Goal: Task Accomplishment & Management: Manage account settings

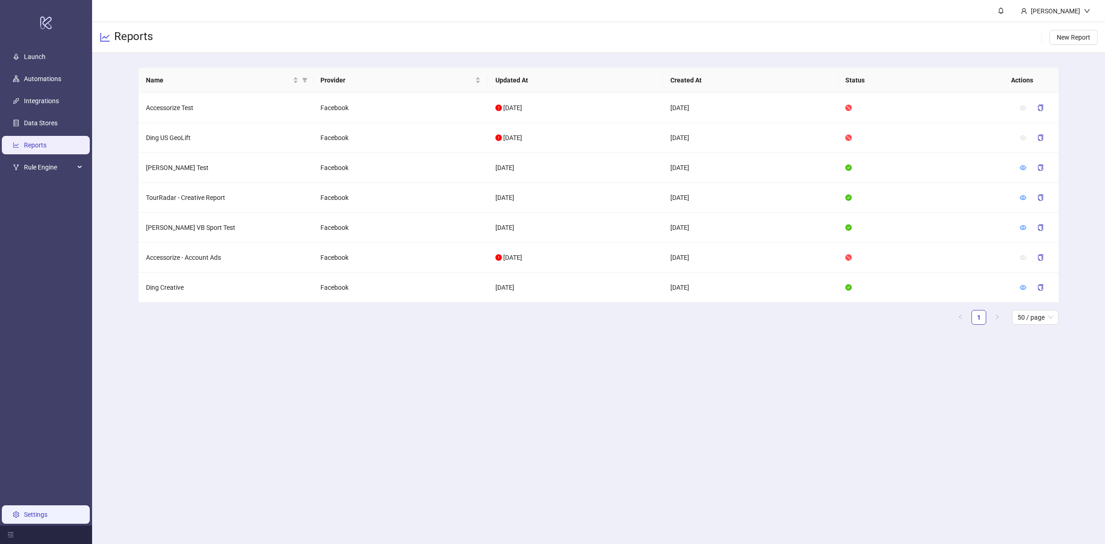
click at [28, 511] on link "Settings" at bounding box center [35, 514] width 23 height 7
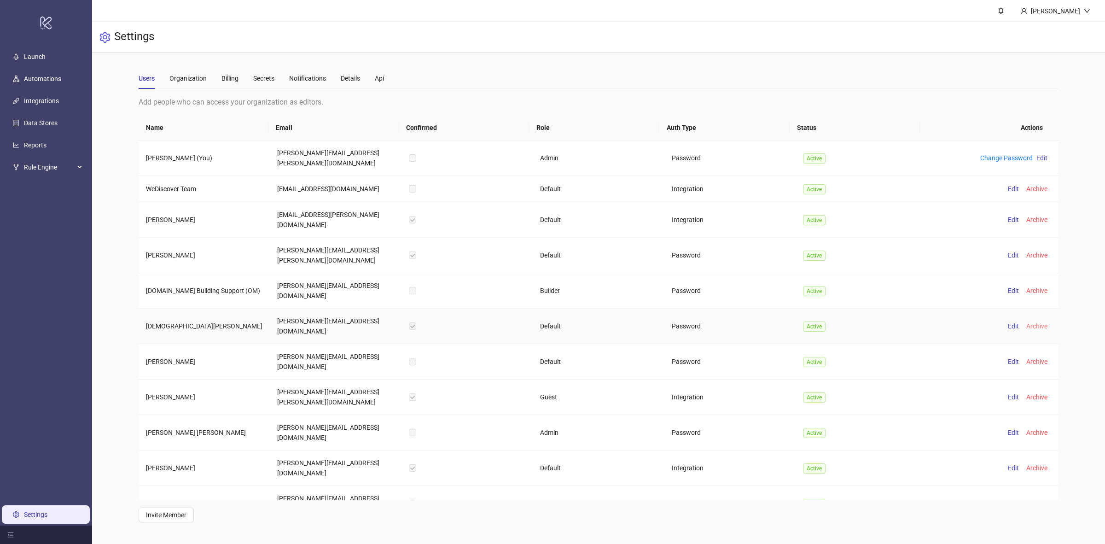
click at [1030, 322] on span "Archive" at bounding box center [1037, 325] width 21 height 7
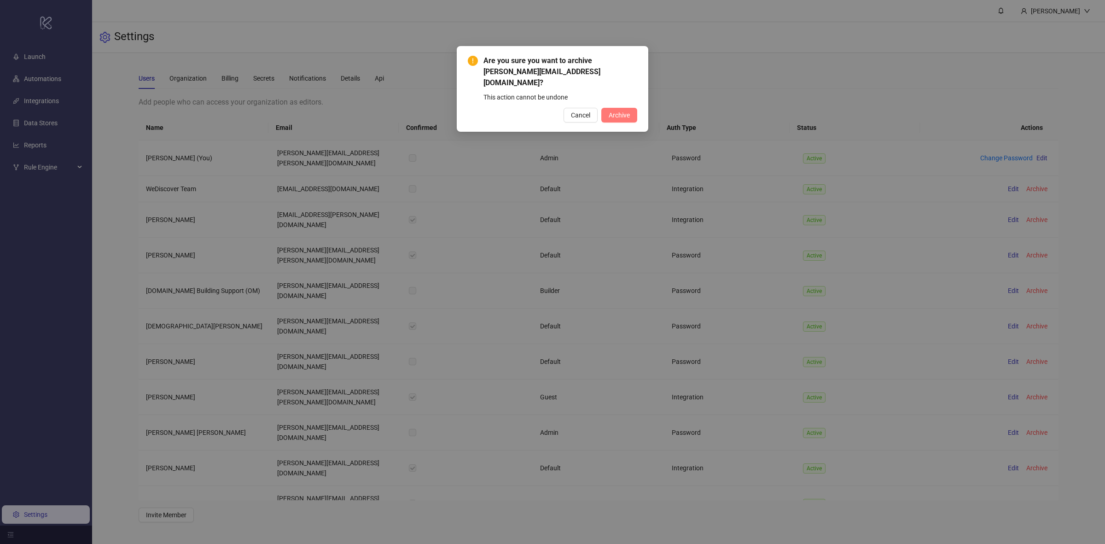
click at [617, 111] on span "Archive" at bounding box center [619, 114] width 21 height 7
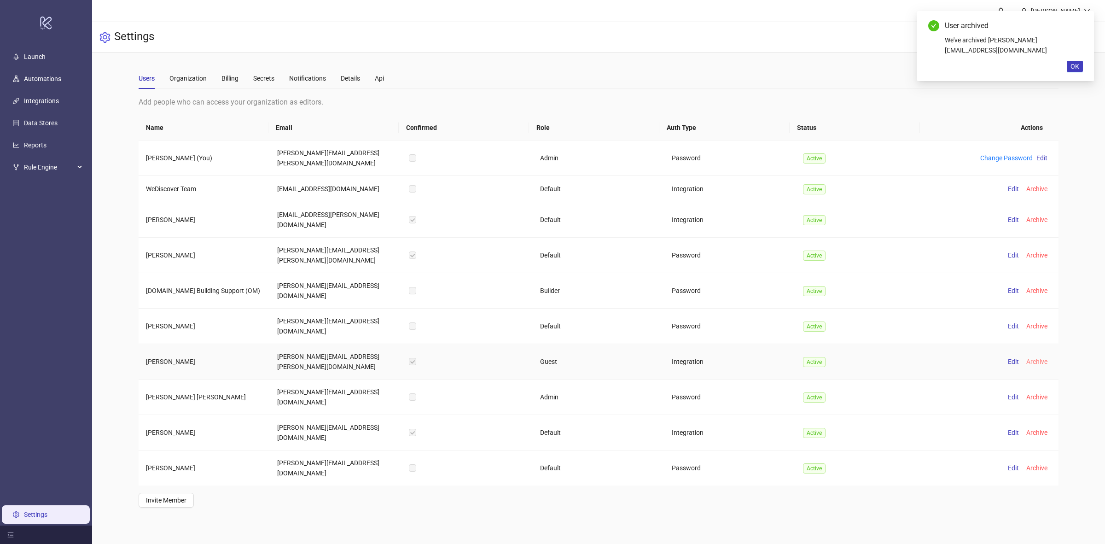
click at [1027, 358] on span "Archive" at bounding box center [1037, 361] width 21 height 7
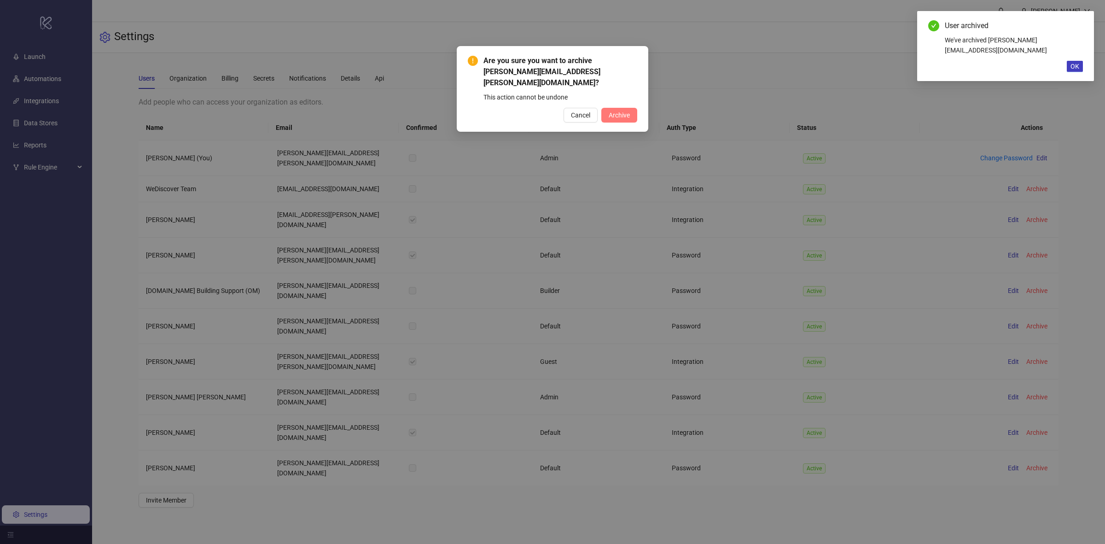
click at [625, 111] on span "Archive" at bounding box center [619, 114] width 21 height 7
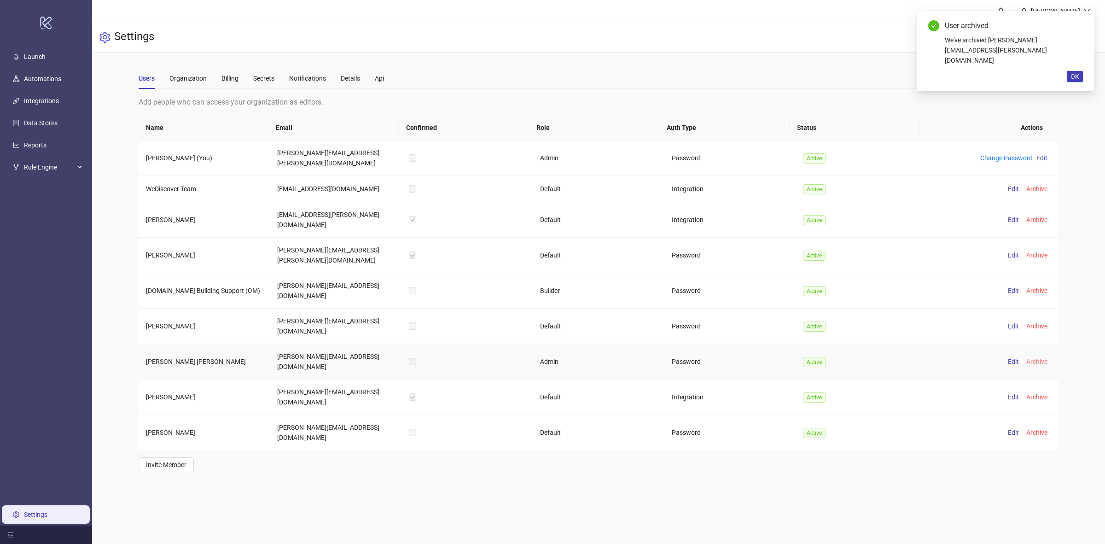
click at [1033, 358] on span "Archive" at bounding box center [1037, 361] width 21 height 7
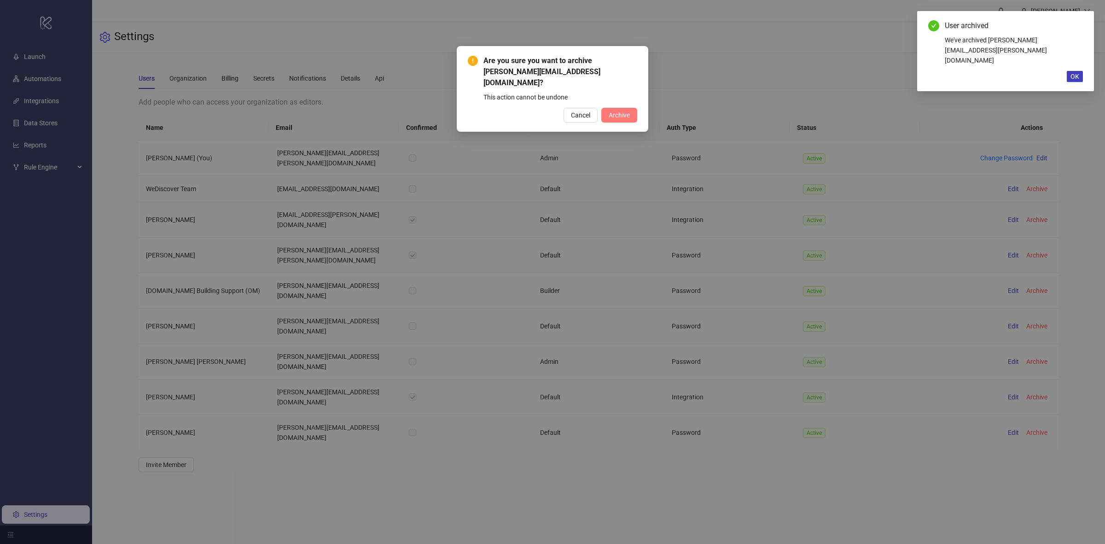
click at [616, 111] on span "Archive" at bounding box center [619, 114] width 21 height 7
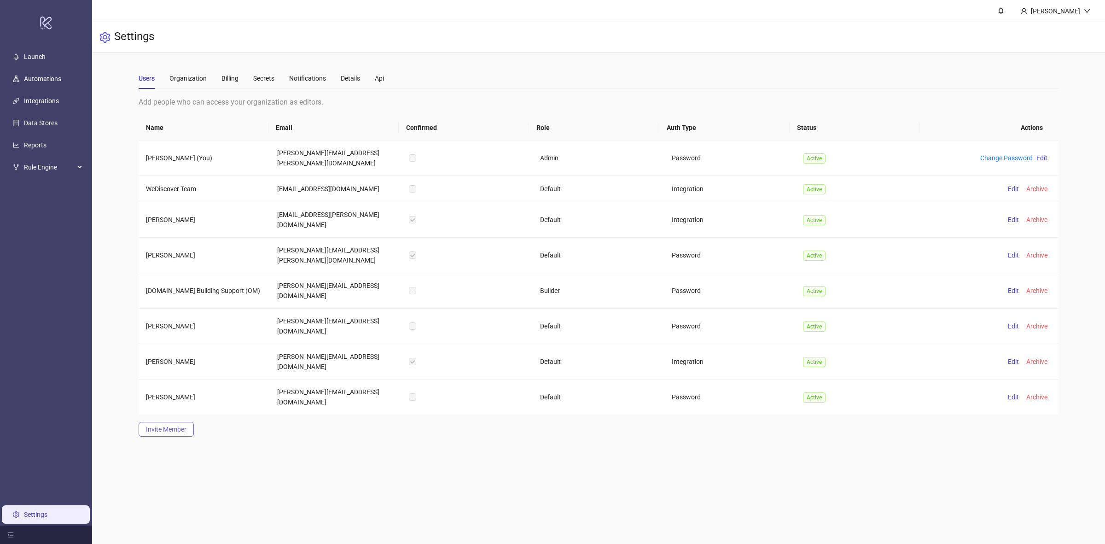
click at [168, 426] on span "Invite Member" at bounding box center [166, 429] width 41 height 7
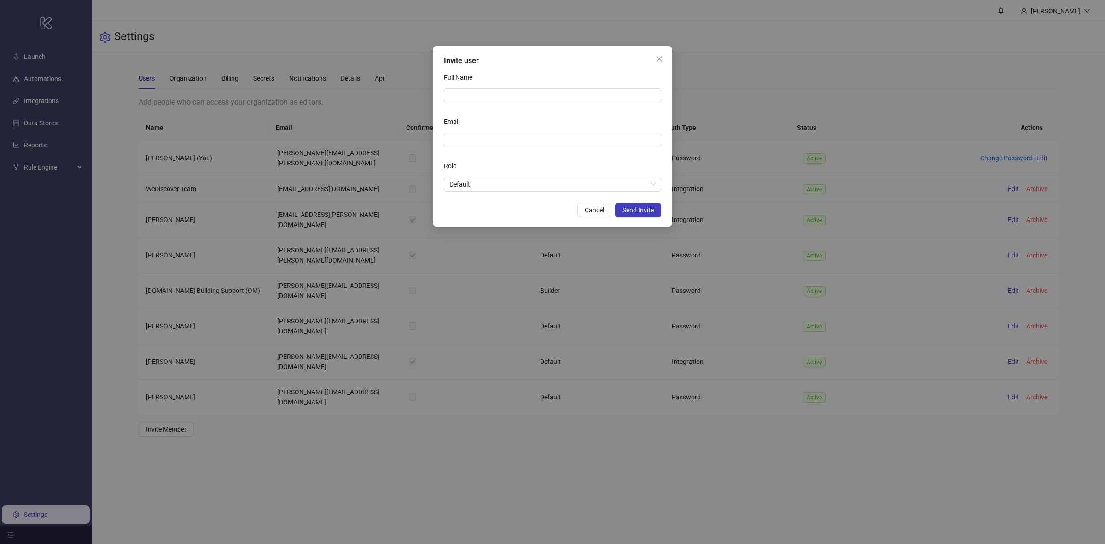
click at [479, 87] on div "Full Name" at bounding box center [552, 79] width 217 height 18
click at [451, 146] on span at bounding box center [552, 140] width 217 height 15
click at [459, 140] on input "Email" at bounding box center [552, 140] width 204 height 10
paste input "**********"
type input "**********"
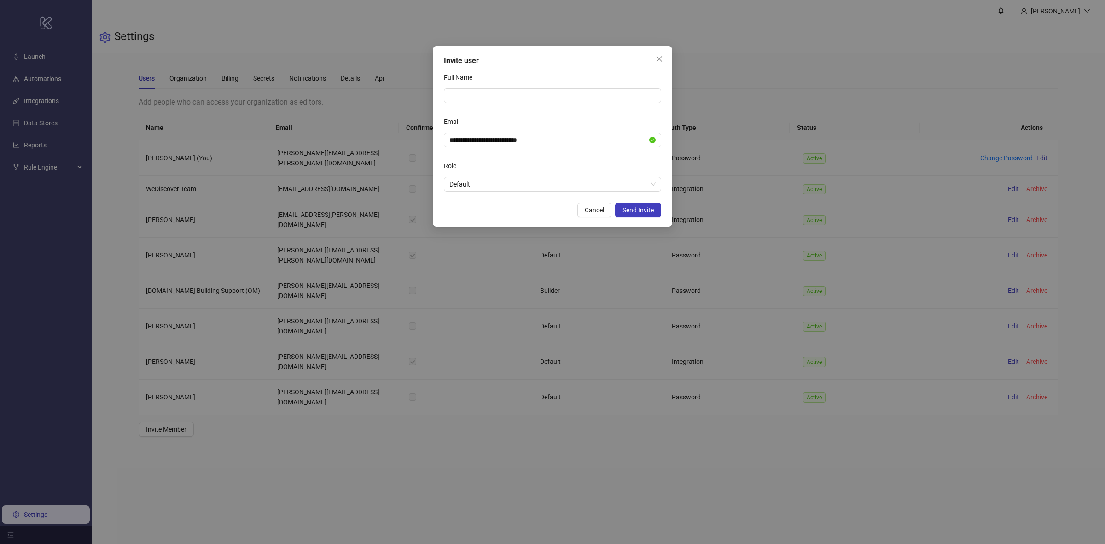
click at [472, 88] on div "Full Name" at bounding box center [552, 79] width 217 height 18
click at [473, 95] on input "Full Name" at bounding box center [552, 95] width 217 height 15
type input "**********"
click at [588, 181] on span "Default" at bounding box center [553, 184] width 206 height 14
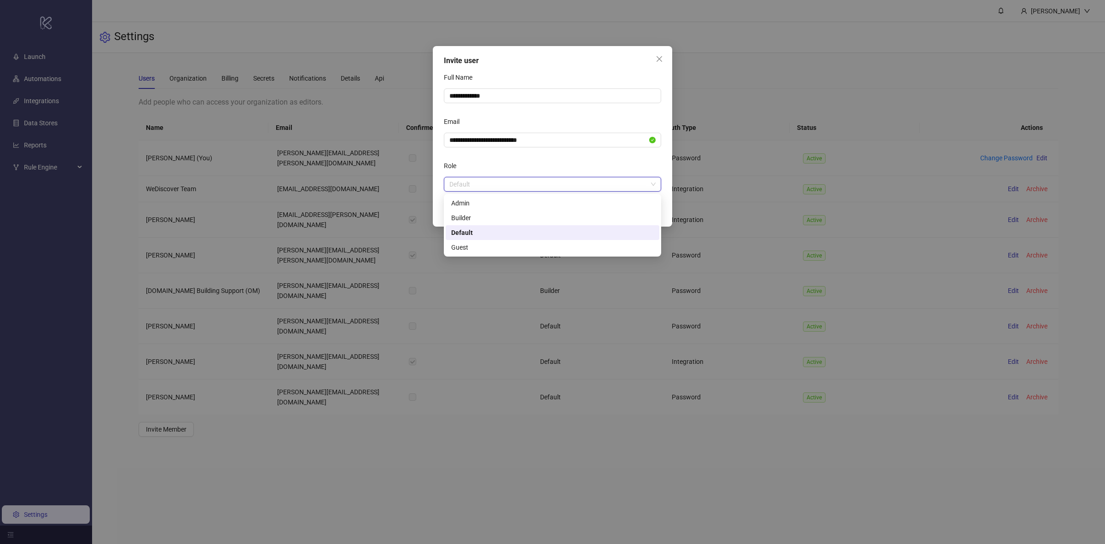
click at [588, 184] on span "Default" at bounding box center [553, 184] width 206 height 14
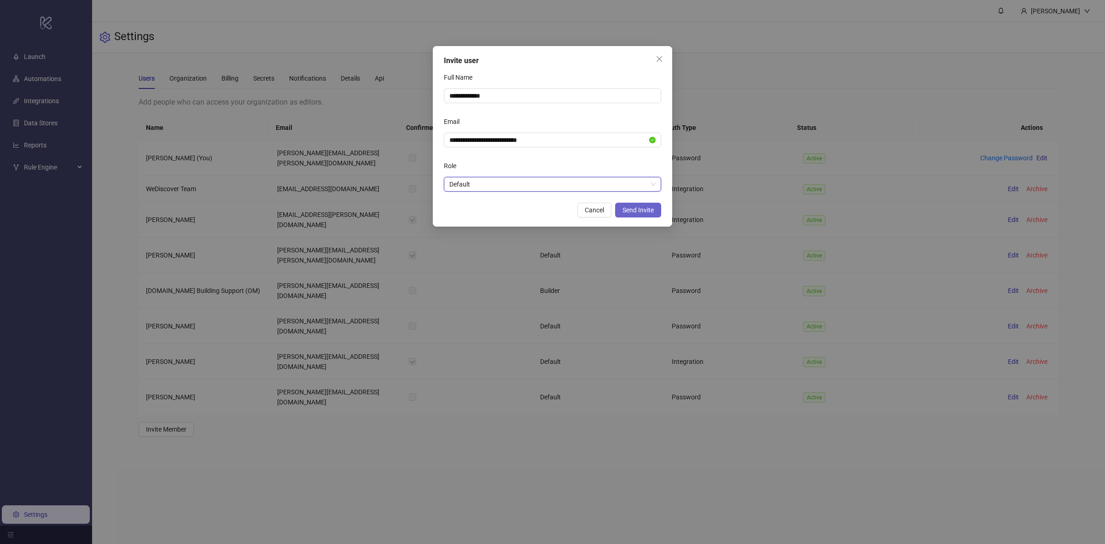
click at [639, 207] on span "Send Invite" at bounding box center [638, 209] width 31 height 7
